Goal: Information Seeking & Learning: Learn about a topic

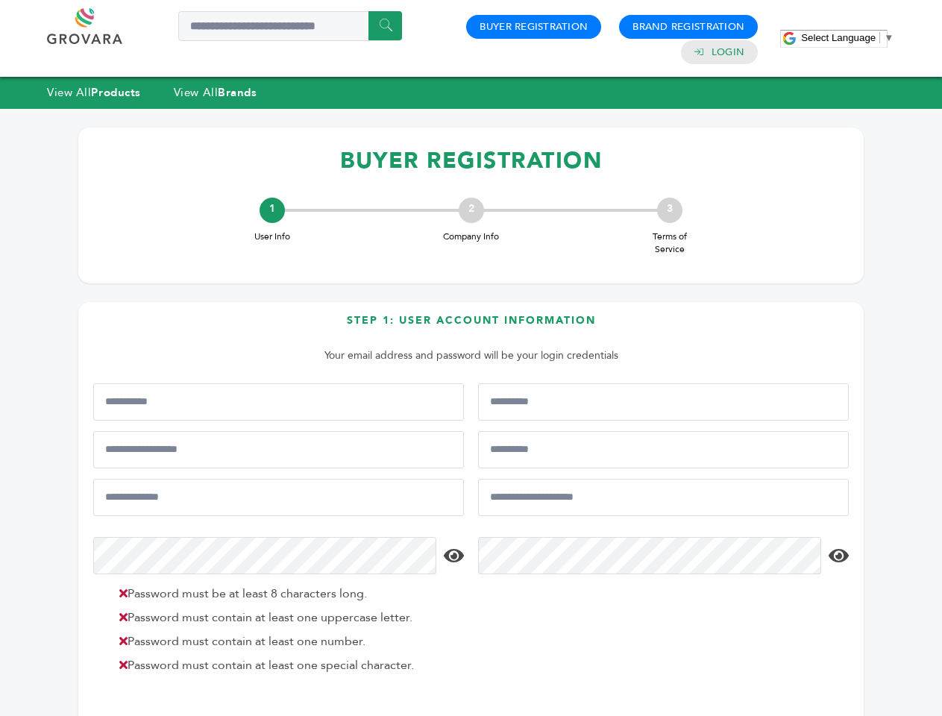
click at [847, 37] on span "Select Language" at bounding box center [838, 37] width 75 height 11
click at [206, 715] on html "****** 0 0 Buyer Registration Brand Registration Login Select Language ​ ▼ Menu…" at bounding box center [471, 358] width 942 height 716
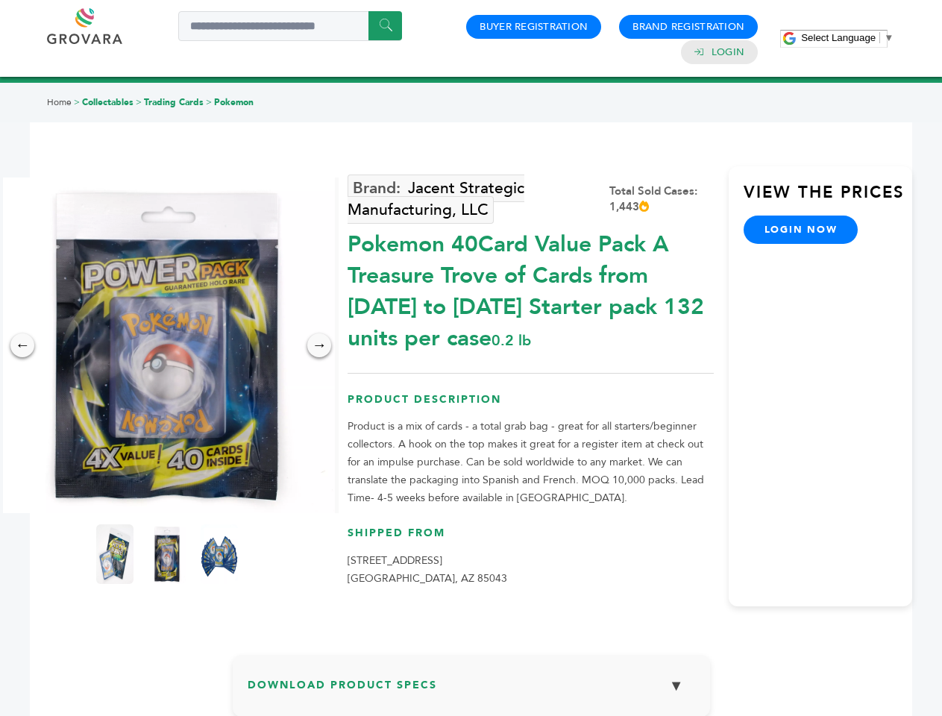
click at [847, 37] on span "Select Language" at bounding box center [838, 37] width 75 height 11
click at [167, 345] on img at bounding box center [167, 346] width 336 height 336
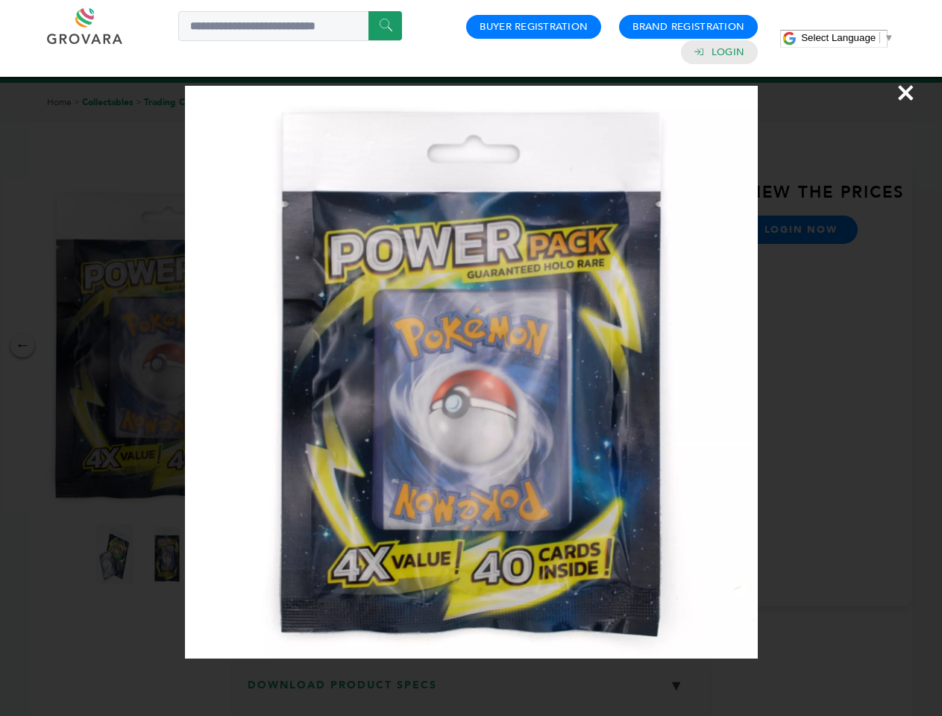
click at [22, 345] on div "×" at bounding box center [471, 358] width 942 height 716
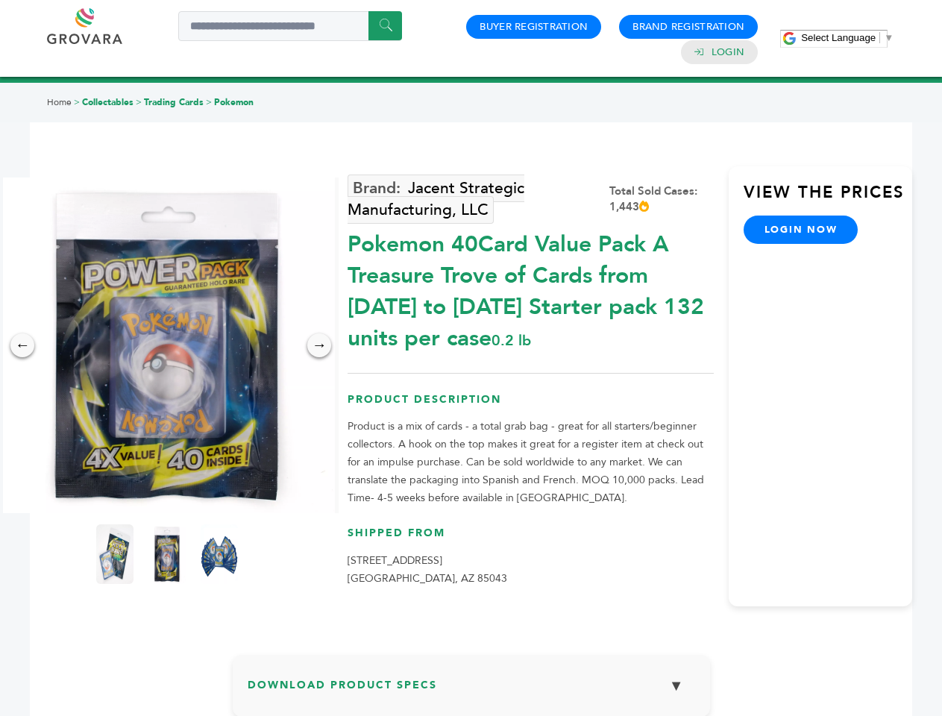
click at [319, 345] on div "→" at bounding box center [319, 345] width 24 height 24
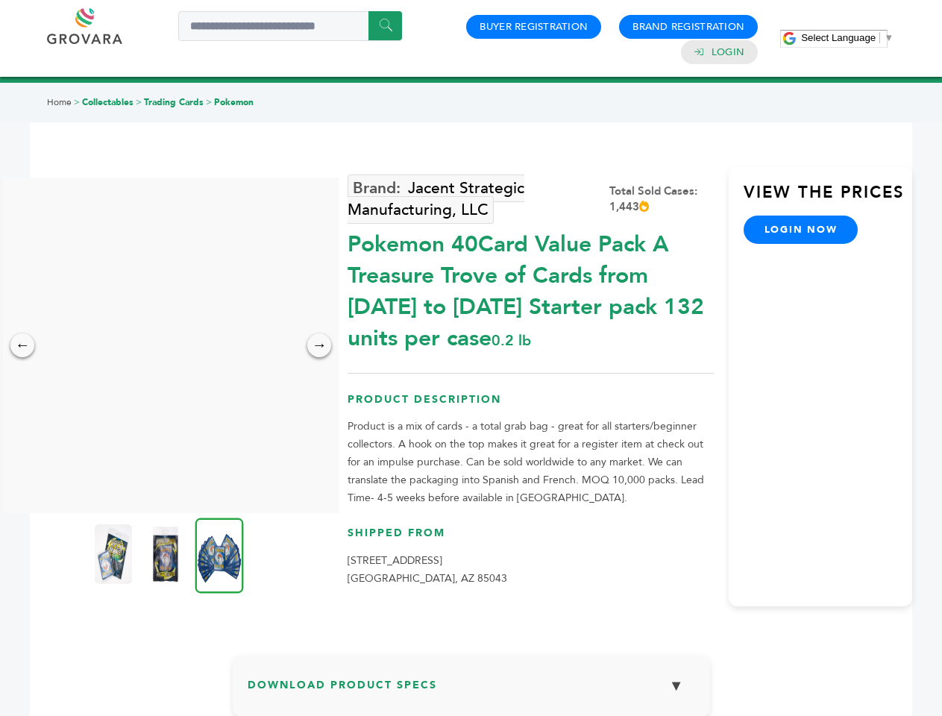
click at [115, 554] on img at bounding box center [113, 554] width 37 height 60
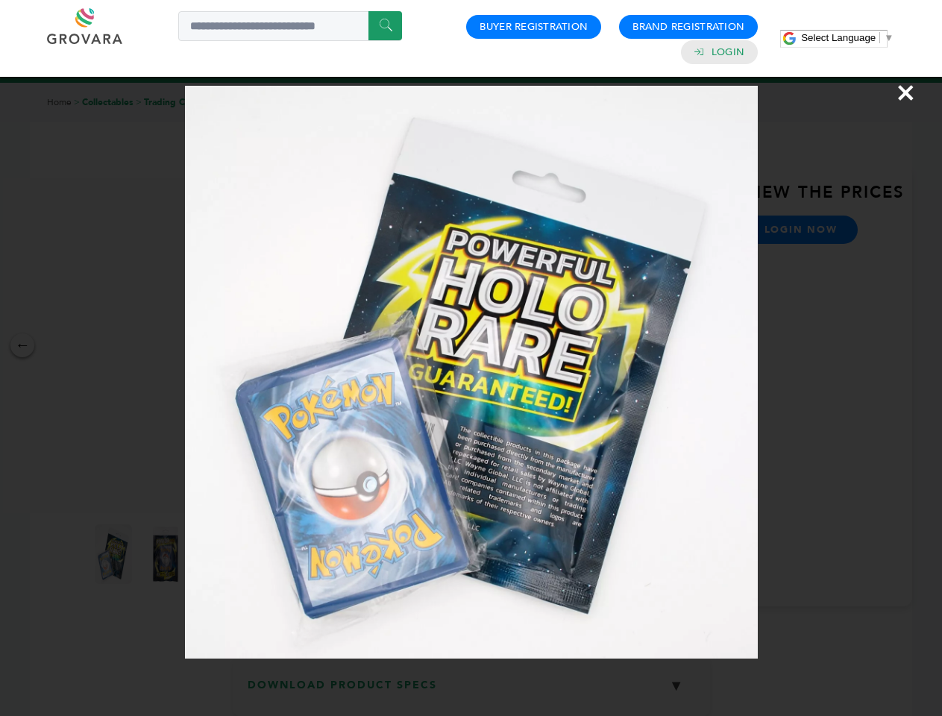
click at [167, 554] on div "×" at bounding box center [471, 358] width 942 height 716
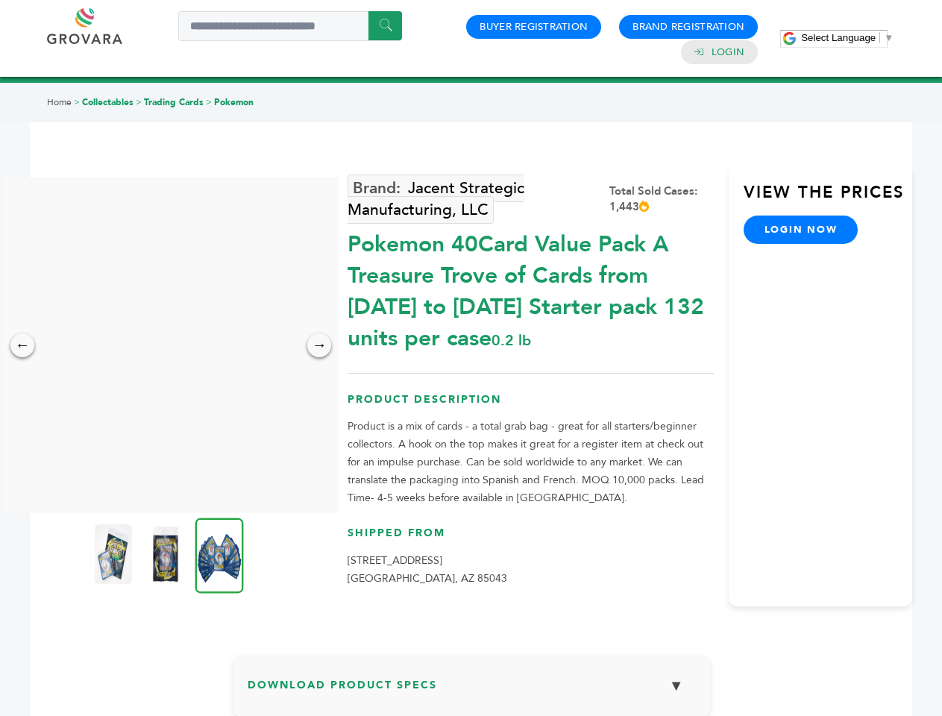
click at [219, 554] on img at bounding box center [219, 555] width 48 height 75
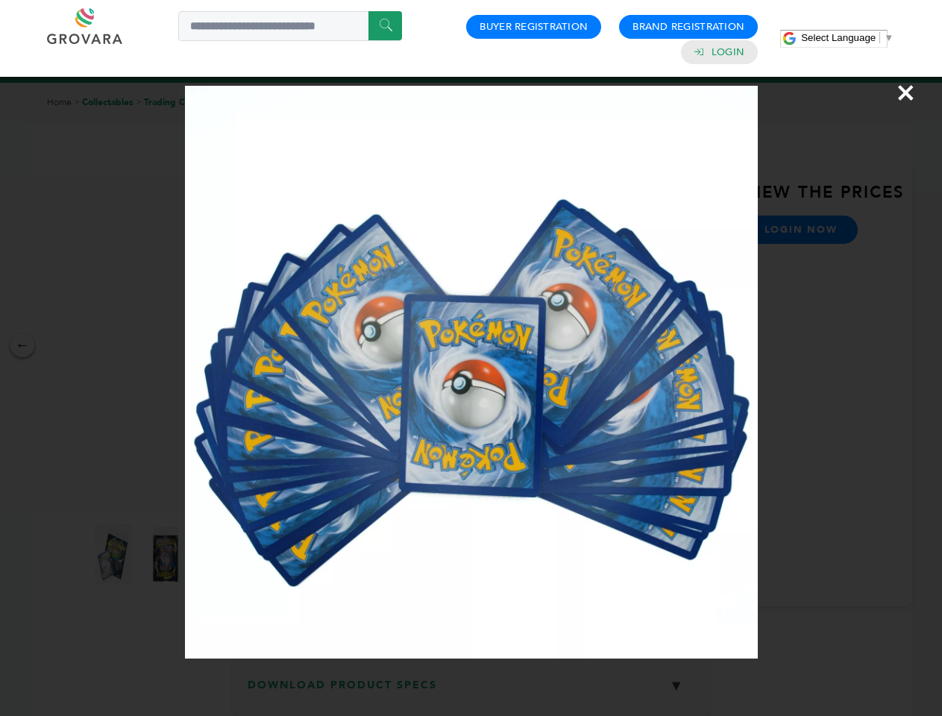
click at [471, 691] on div "×" at bounding box center [471, 358] width 942 height 716
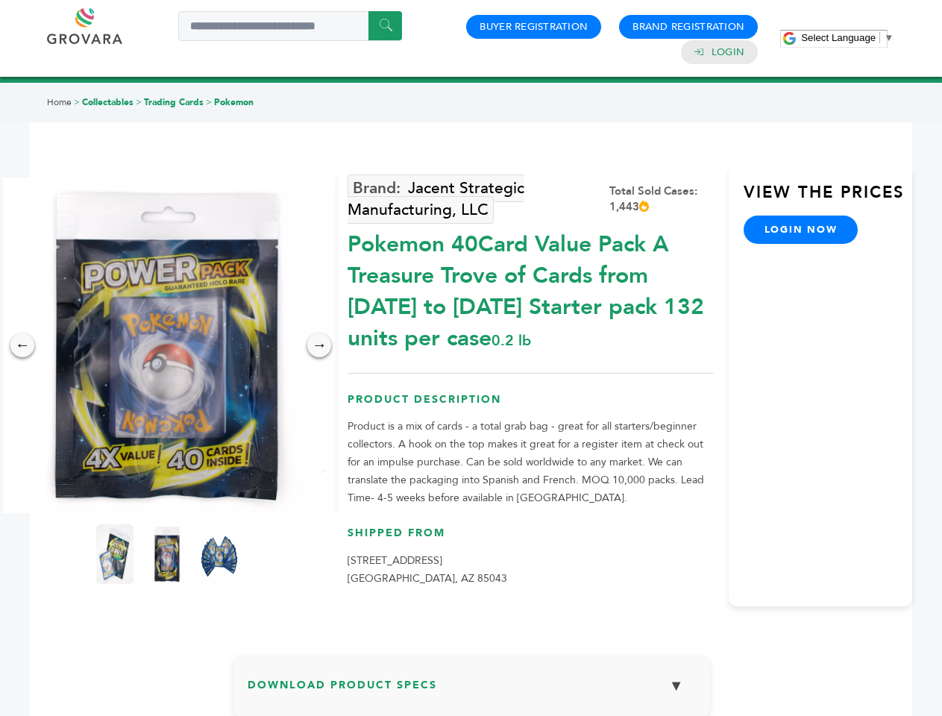
click at [847, 37] on span "Select Language" at bounding box center [838, 37] width 75 height 11
click at [167, 345] on img at bounding box center [167, 346] width 336 height 336
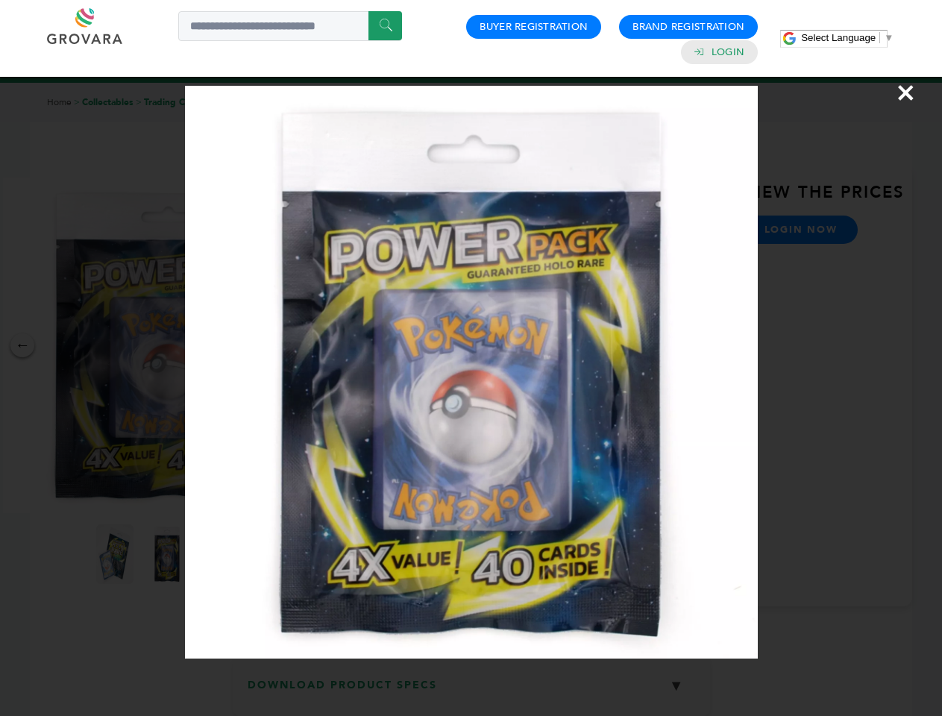
click at [22, 345] on div "×" at bounding box center [471, 358] width 942 height 716
click at [319, 345] on div "→" at bounding box center [319, 345] width 24 height 24
click at [115, 554] on img at bounding box center [114, 554] width 37 height 60
click at [167, 554] on div "×" at bounding box center [471, 358] width 942 height 716
click at [219, 554] on img at bounding box center [219, 554] width 37 height 60
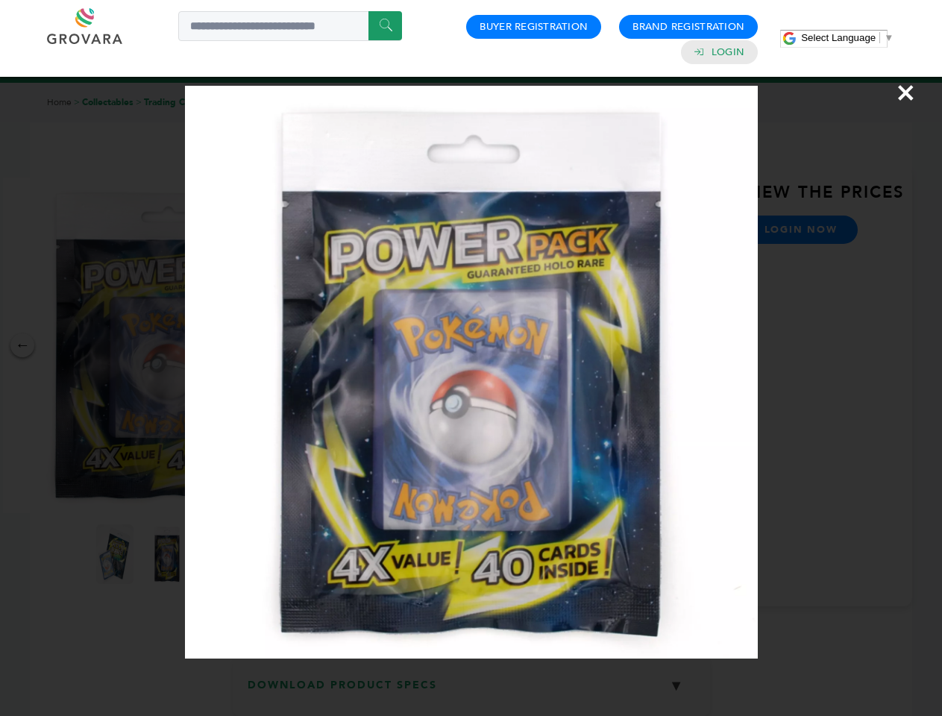
click at [471, 691] on div "×" at bounding box center [471, 358] width 942 height 716
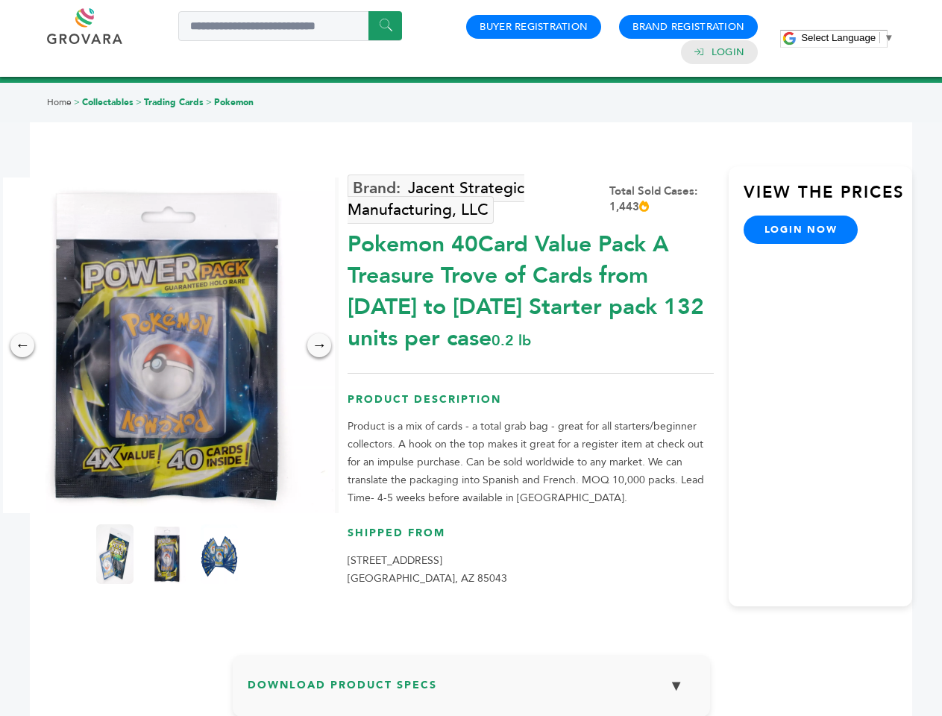
click at [847, 37] on span "Select Language" at bounding box center [838, 37] width 75 height 11
click at [167, 345] on img at bounding box center [167, 346] width 336 height 336
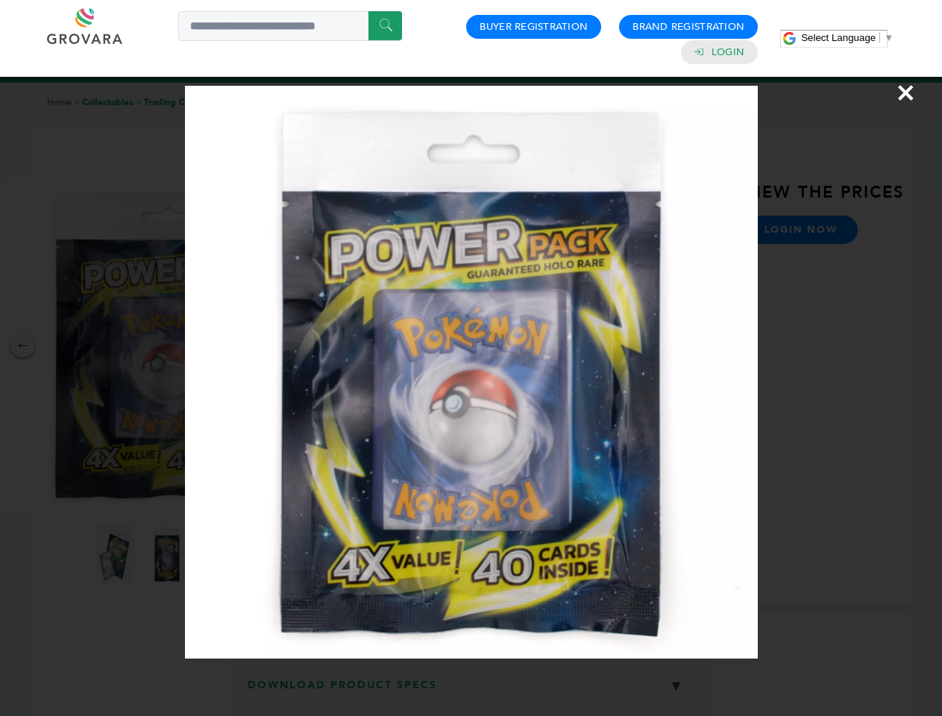
click at [22, 345] on div "×" at bounding box center [471, 358] width 942 height 716
click at [319, 345] on div "→" at bounding box center [319, 345] width 24 height 24
click at [115, 554] on img at bounding box center [114, 554] width 37 height 60
click at [167, 554] on div "×" at bounding box center [471, 358] width 942 height 716
click at [219, 554] on img at bounding box center [219, 554] width 37 height 60
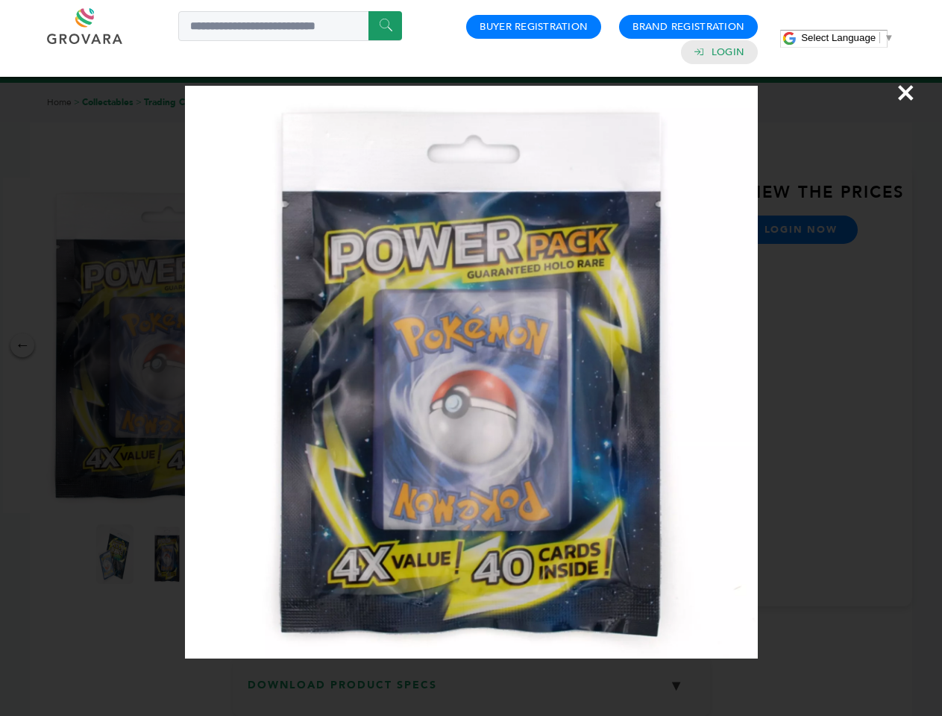
click at [471, 691] on div "×" at bounding box center [471, 358] width 942 height 716
